Goal: Information Seeking & Learning: Learn about a topic

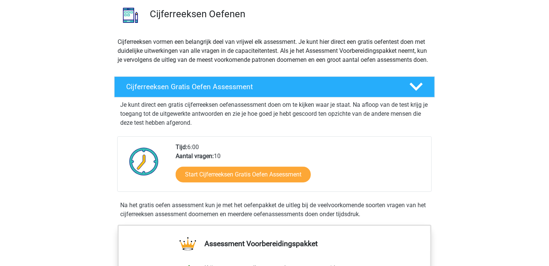
scroll to position [75, 0]
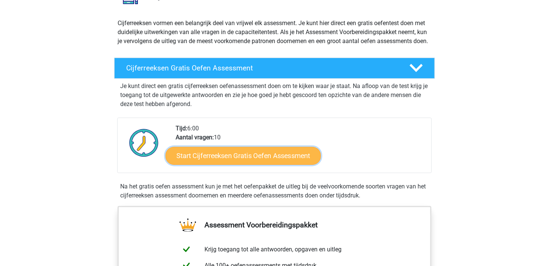
click at [243, 164] on link "Start Cijferreeksen Gratis Oefen Assessment" at bounding box center [242, 155] width 155 height 18
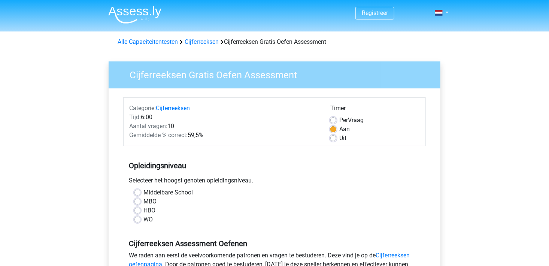
scroll to position [37, 0]
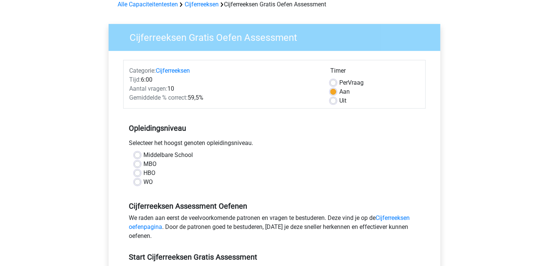
click at [150, 182] on label "WO" at bounding box center [147, 181] width 9 height 9
click at [140, 182] on input "WO" at bounding box center [137, 180] width 6 height 7
radio input "true"
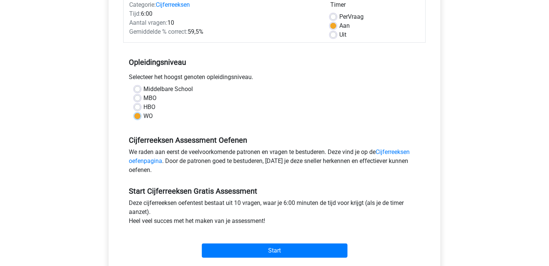
scroll to position [112, 0]
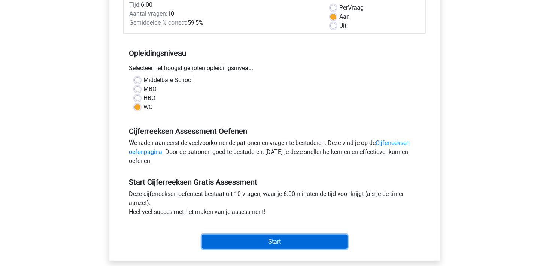
click at [289, 240] on input "Start" at bounding box center [275, 241] width 146 height 14
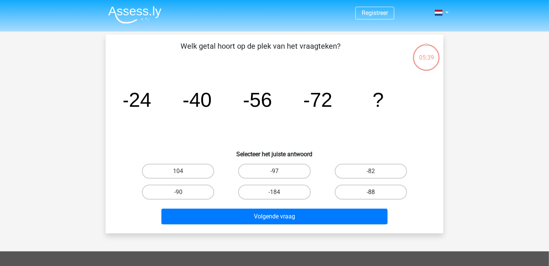
click at [388, 193] on label "-88" at bounding box center [371, 192] width 72 height 15
click at [376, 193] on input "-88" at bounding box center [373, 194] width 5 height 5
radio input "true"
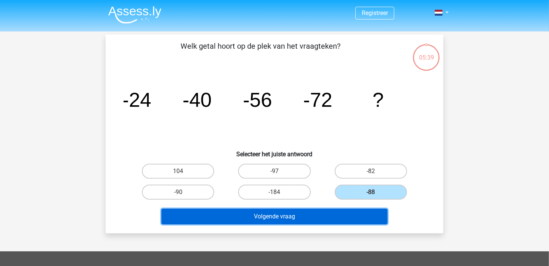
click at [309, 212] on button "Volgende vraag" at bounding box center [274, 217] width 227 height 16
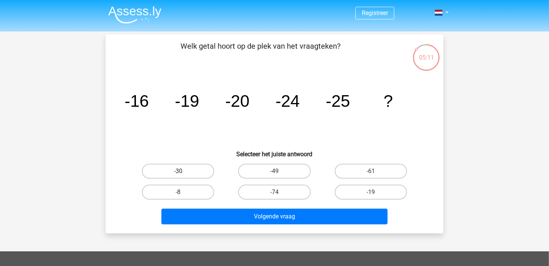
click at [188, 170] on label "-30" at bounding box center [178, 171] width 72 height 15
click at [183, 171] on input "-30" at bounding box center [180, 173] width 5 height 5
radio input "true"
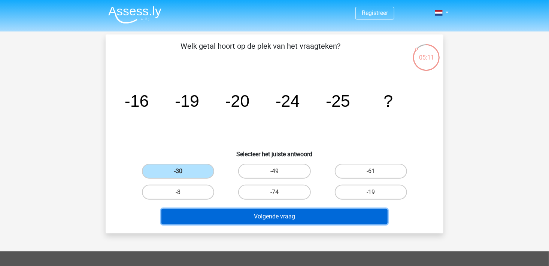
click at [274, 211] on button "Volgende vraag" at bounding box center [274, 217] width 227 height 16
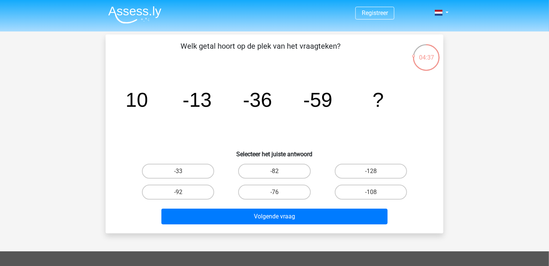
click at [279, 174] on input "-82" at bounding box center [276, 173] width 5 height 5
radio input "true"
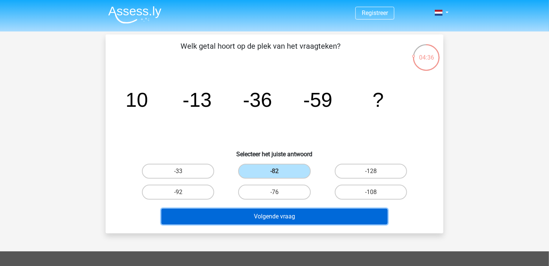
click at [288, 218] on button "Volgende vraag" at bounding box center [274, 217] width 227 height 16
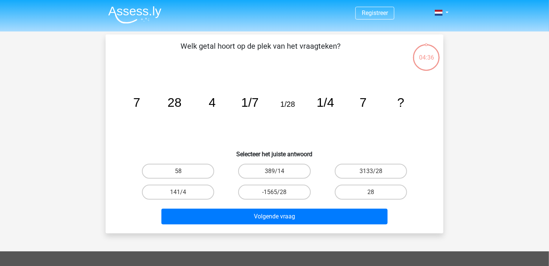
scroll to position [34, 0]
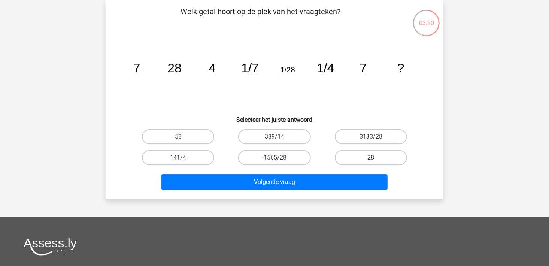
click at [394, 155] on label "28" at bounding box center [371, 157] width 72 height 15
click at [376, 158] on input "28" at bounding box center [373, 160] width 5 height 5
radio input "true"
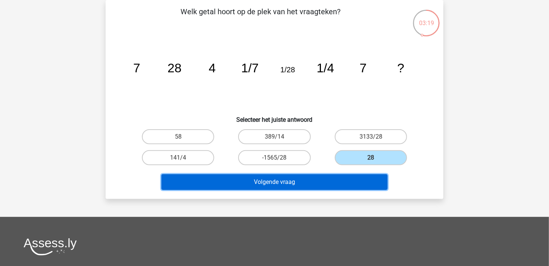
click at [347, 179] on button "Volgende vraag" at bounding box center [274, 182] width 227 height 16
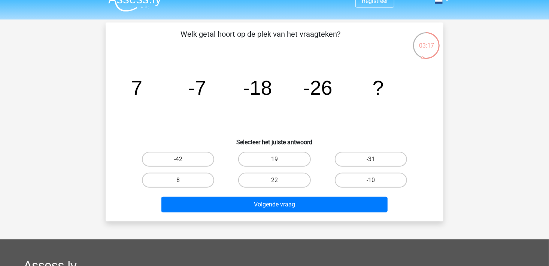
scroll to position [0, 0]
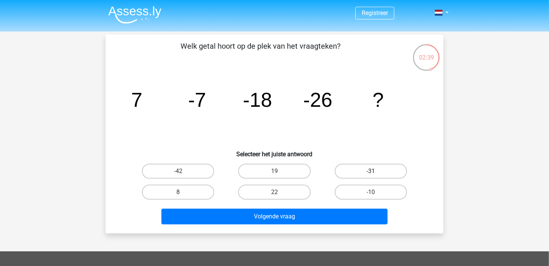
click at [385, 165] on label "-31" at bounding box center [371, 171] width 72 height 15
click at [376, 171] on input "-31" at bounding box center [373, 173] width 5 height 5
radio input "true"
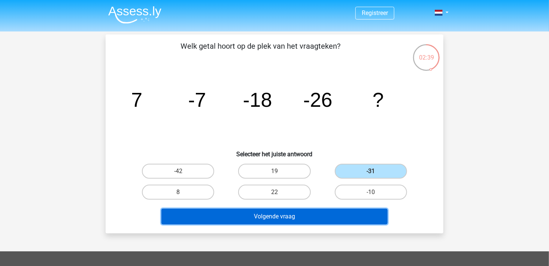
click at [288, 220] on button "Volgende vraag" at bounding box center [274, 217] width 227 height 16
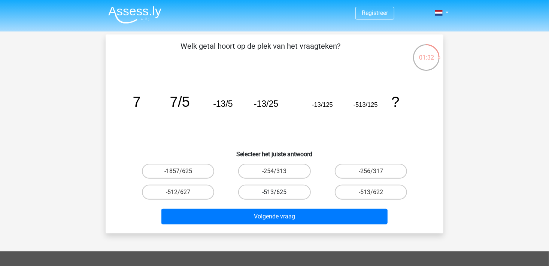
click at [269, 191] on label "-513/625" at bounding box center [274, 192] width 72 height 15
click at [274, 192] on input "-513/625" at bounding box center [276, 194] width 5 height 5
radio input "true"
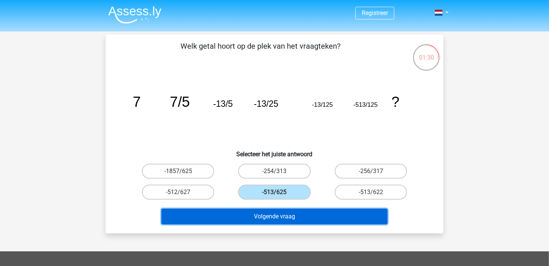
click at [293, 219] on button "Volgende vraag" at bounding box center [274, 217] width 227 height 16
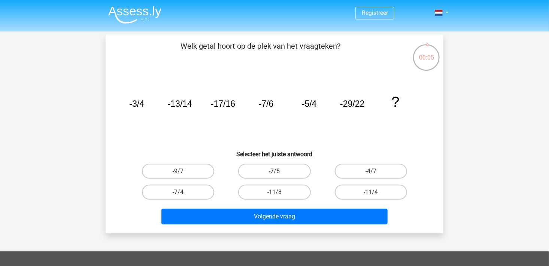
drag, startPoint x: 186, startPoint y: 194, endPoint x: 192, endPoint y: 203, distance: 10.7
click at [186, 194] on label "-7/4" at bounding box center [178, 192] width 72 height 15
click at [183, 194] on input "-7/4" at bounding box center [180, 194] width 5 height 5
radio input "true"
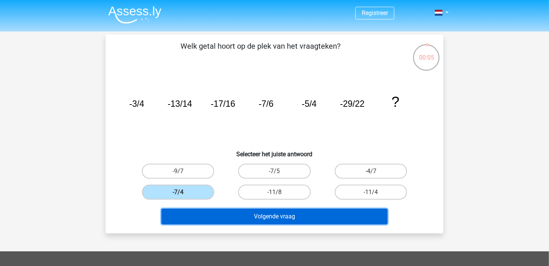
click at [260, 216] on button "Volgende vraag" at bounding box center [274, 217] width 227 height 16
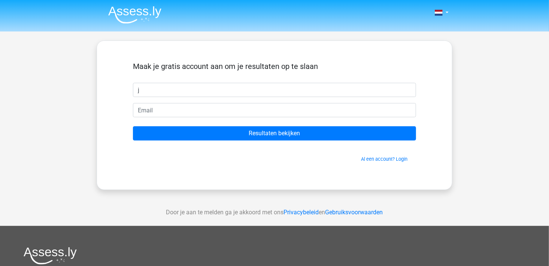
type input "j"
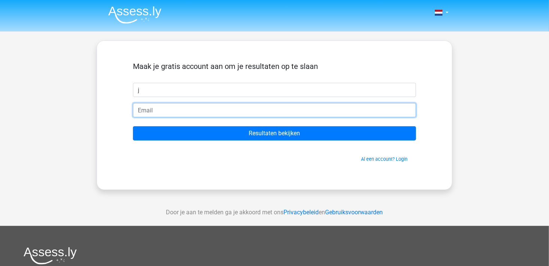
click at [192, 113] on input "email" at bounding box center [274, 110] width 283 height 14
type input "[EMAIL_ADDRESS][DOMAIN_NAME]"
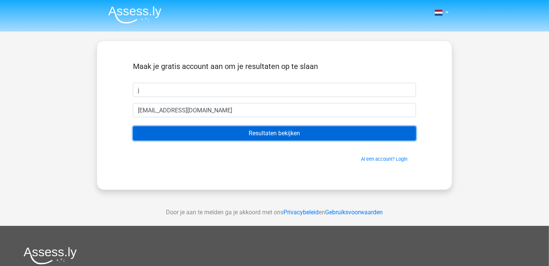
click at [271, 137] on input "Resultaten bekijken" at bounding box center [274, 133] width 283 height 14
